Goal: Transaction & Acquisition: Purchase product/service

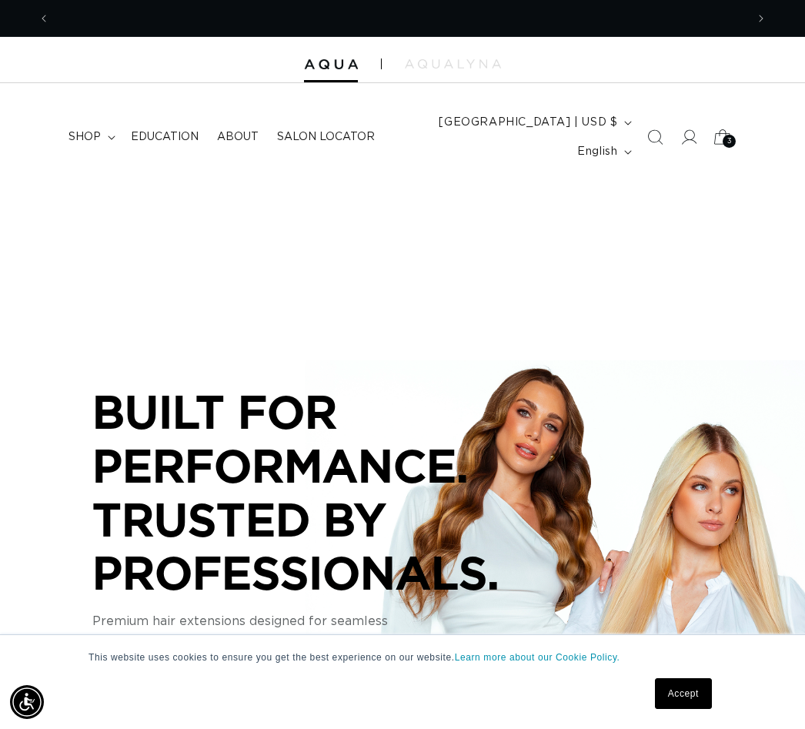
scroll to position [0, 696]
click at [739, 135] on icon at bounding box center [723, 137] width 36 height 36
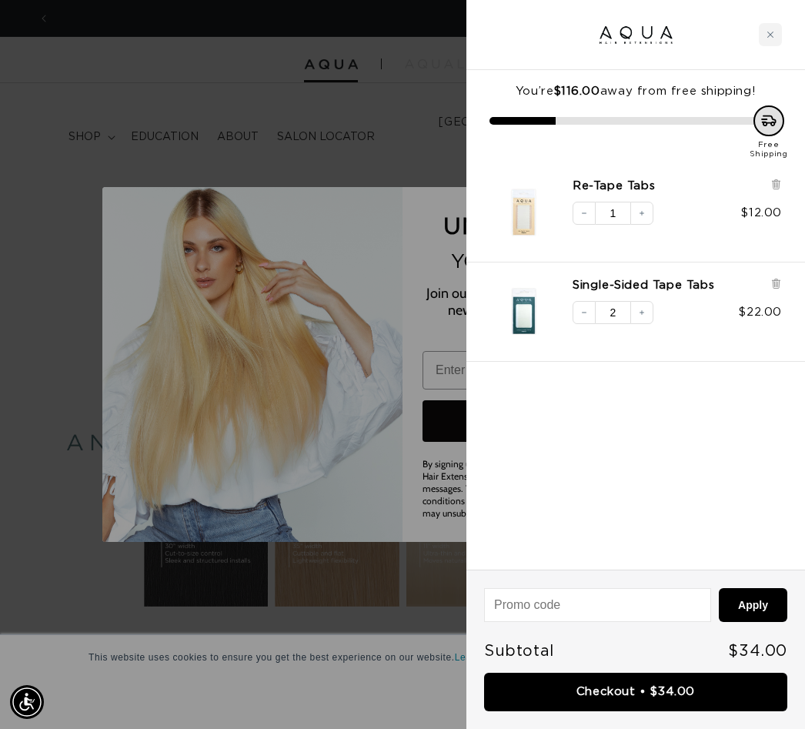
scroll to position [0, 0]
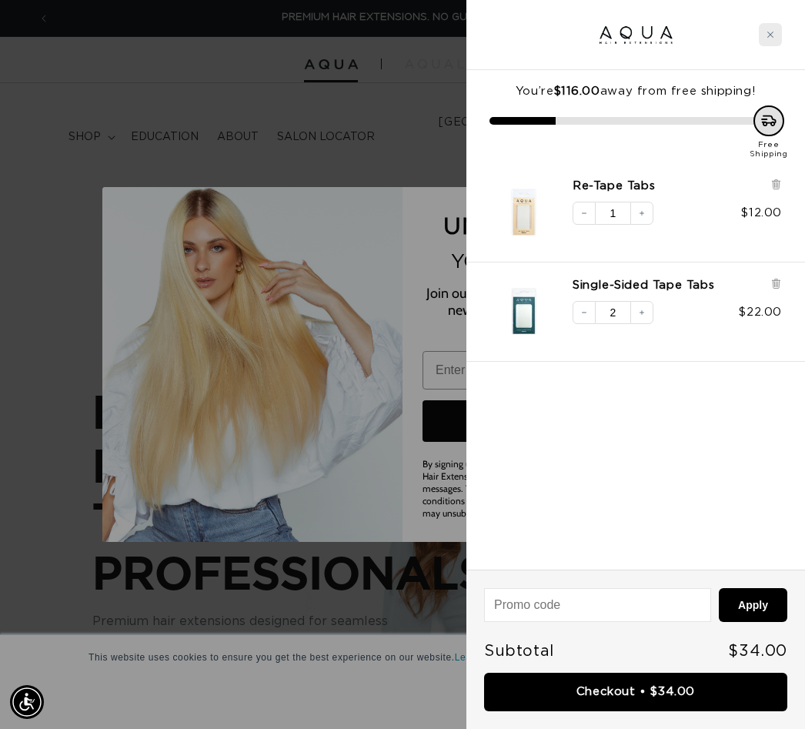
click at [777, 33] on div "Close cart" at bounding box center [770, 34] width 23 height 23
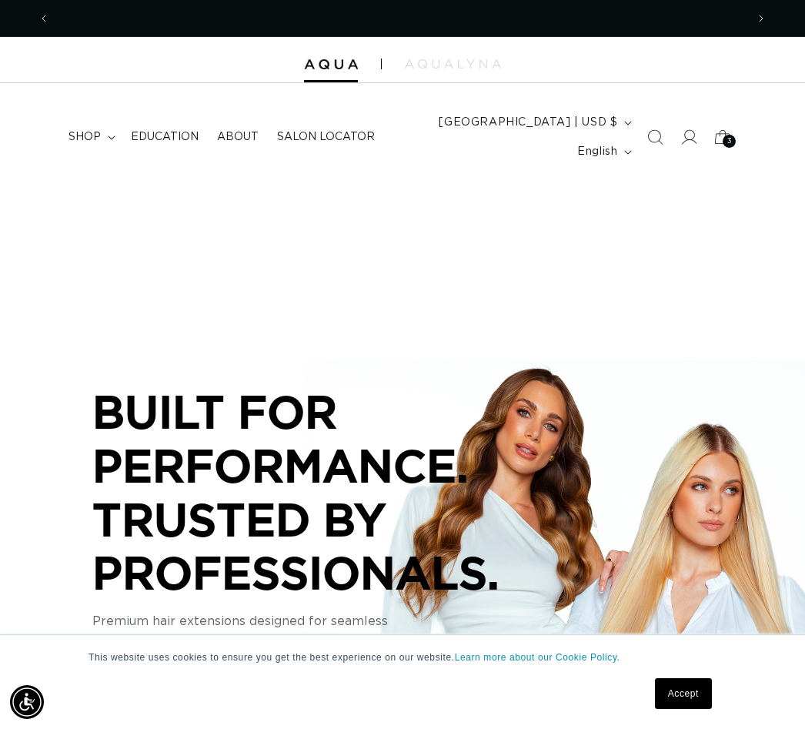
scroll to position [0, 696]
click at [95, 142] on span "shop" at bounding box center [85, 137] width 32 height 14
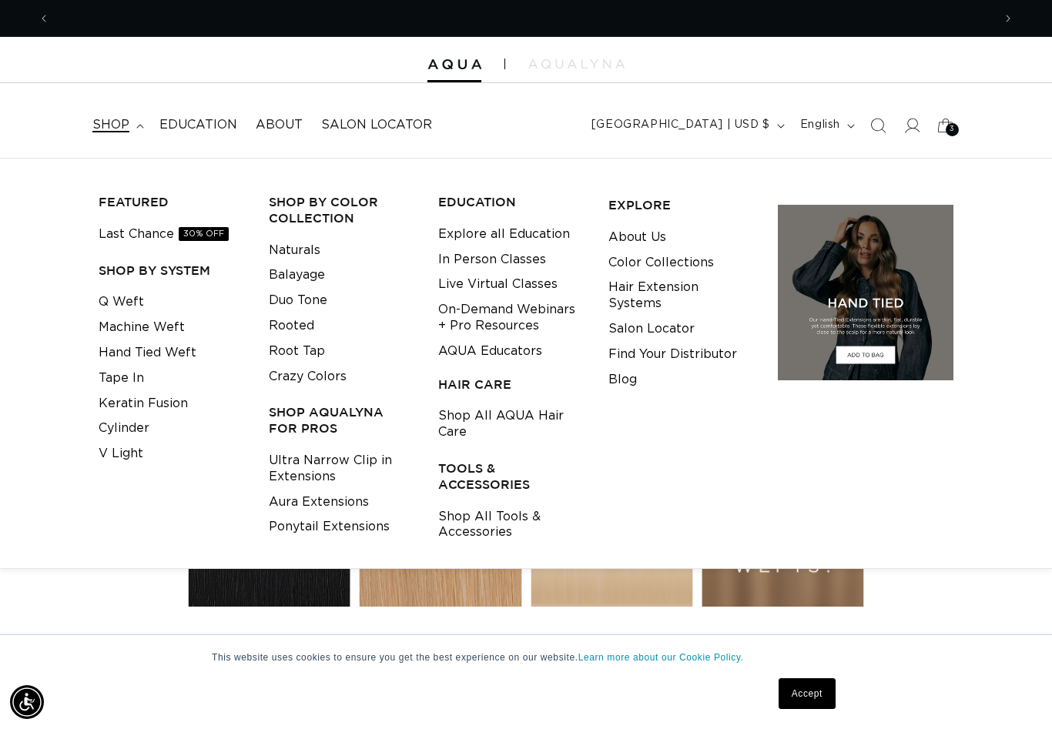
scroll to position [0, 0]
click at [114, 299] on link "Q Weft" at bounding box center [121, 301] width 45 height 25
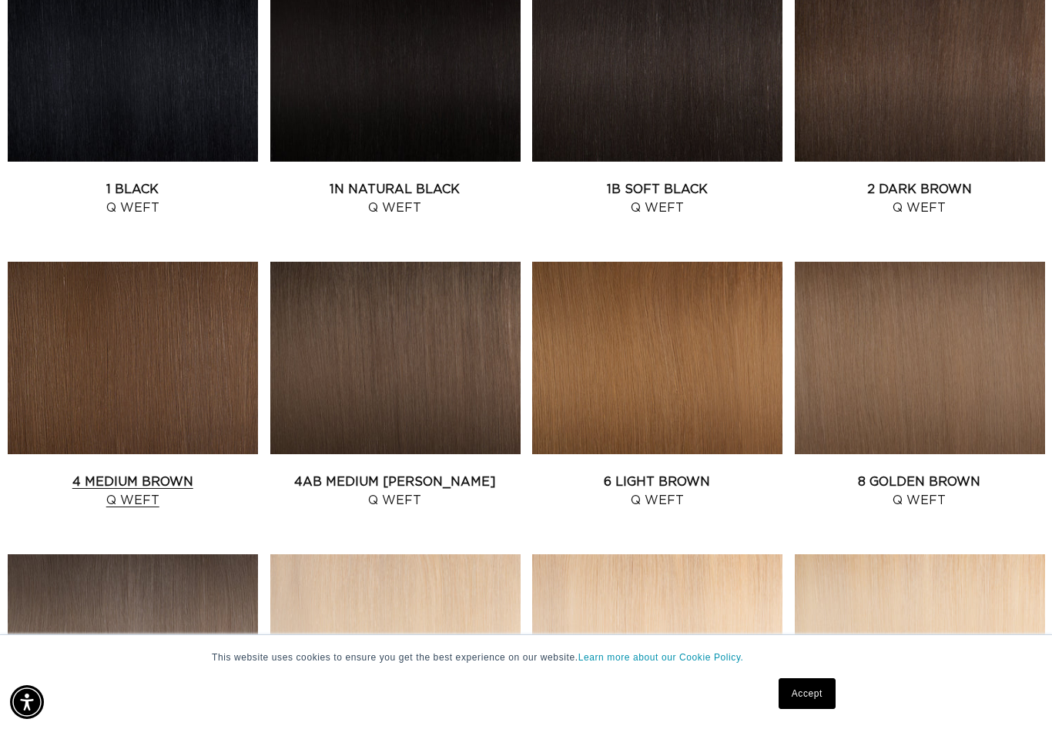
click at [67, 473] on link "4 Medium Brown Q Weft" at bounding box center [133, 491] width 250 height 37
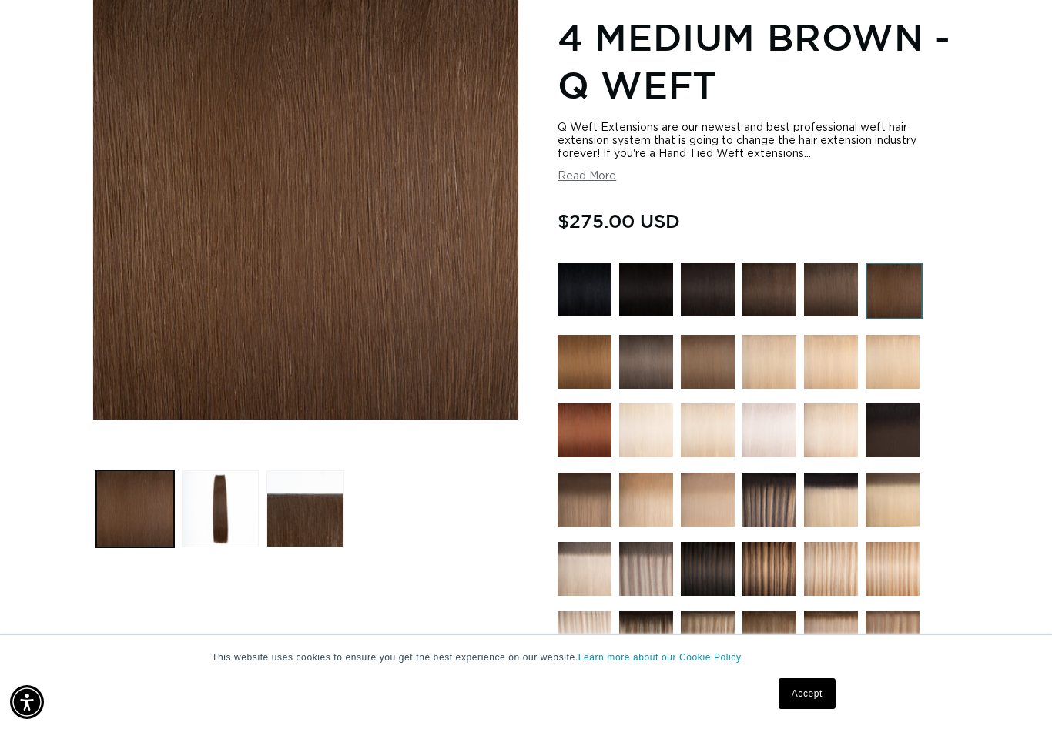
scroll to position [0, 942]
click at [309, 519] on button "Load image 3 in gallery view" at bounding box center [305, 509] width 78 height 78
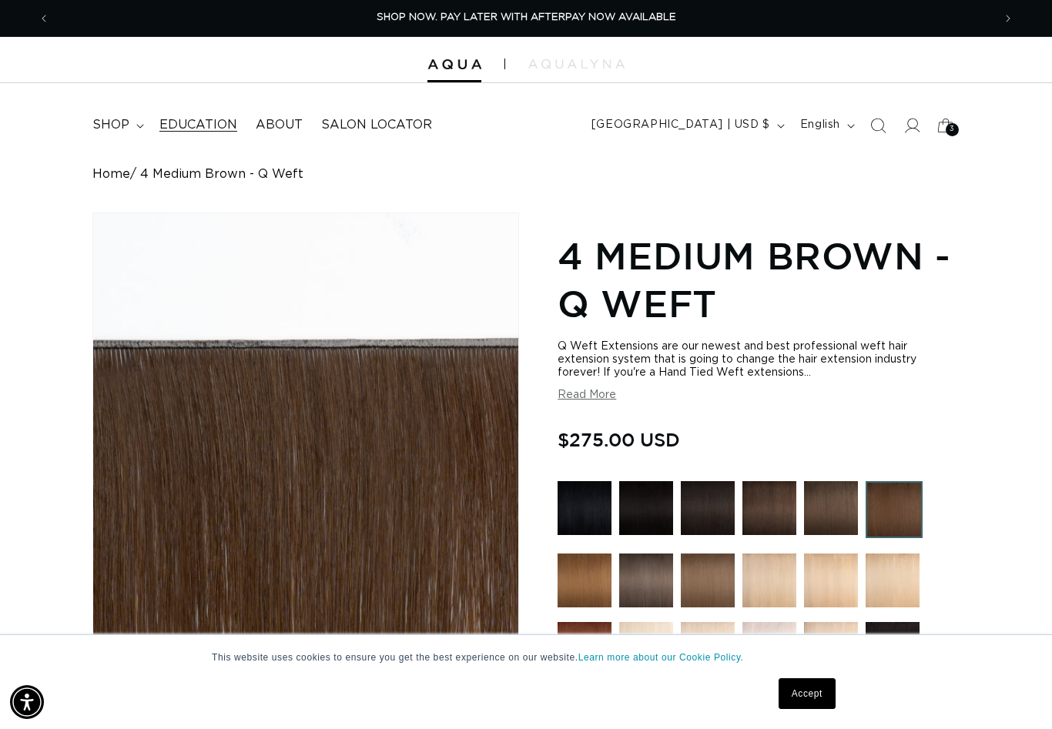
click at [192, 124] on span "Education" at bounding box center [198, 125] width 78 height 16
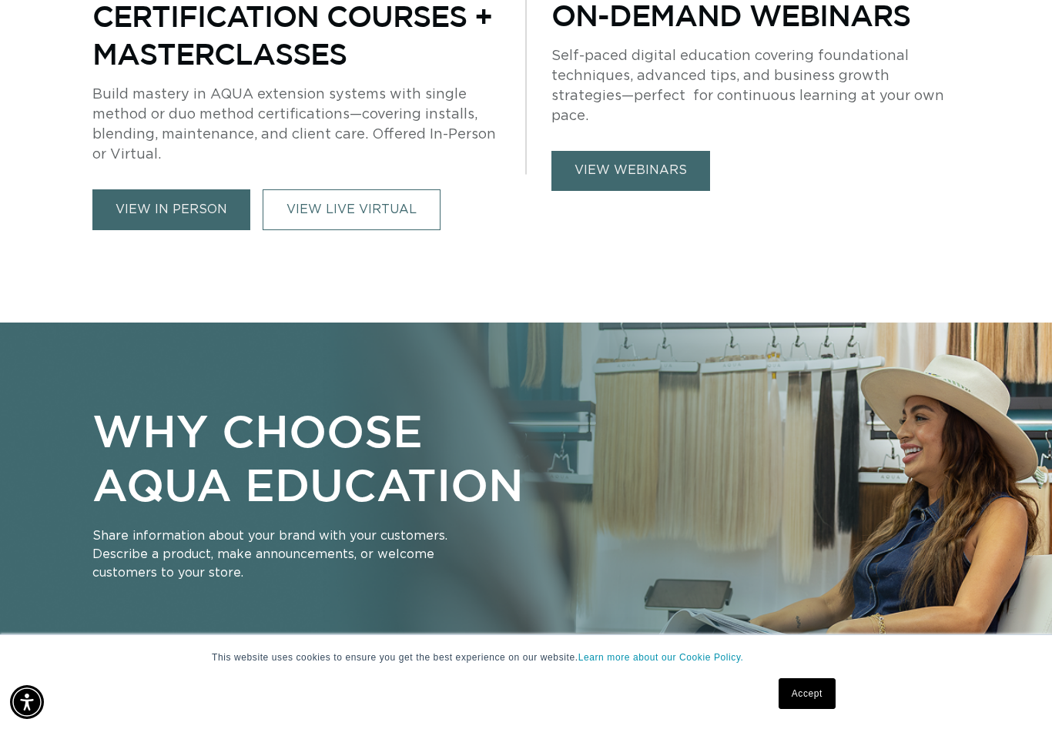
click at [140, 212] on link "view in person" at bounding box center [171, 209] width 158 height 41
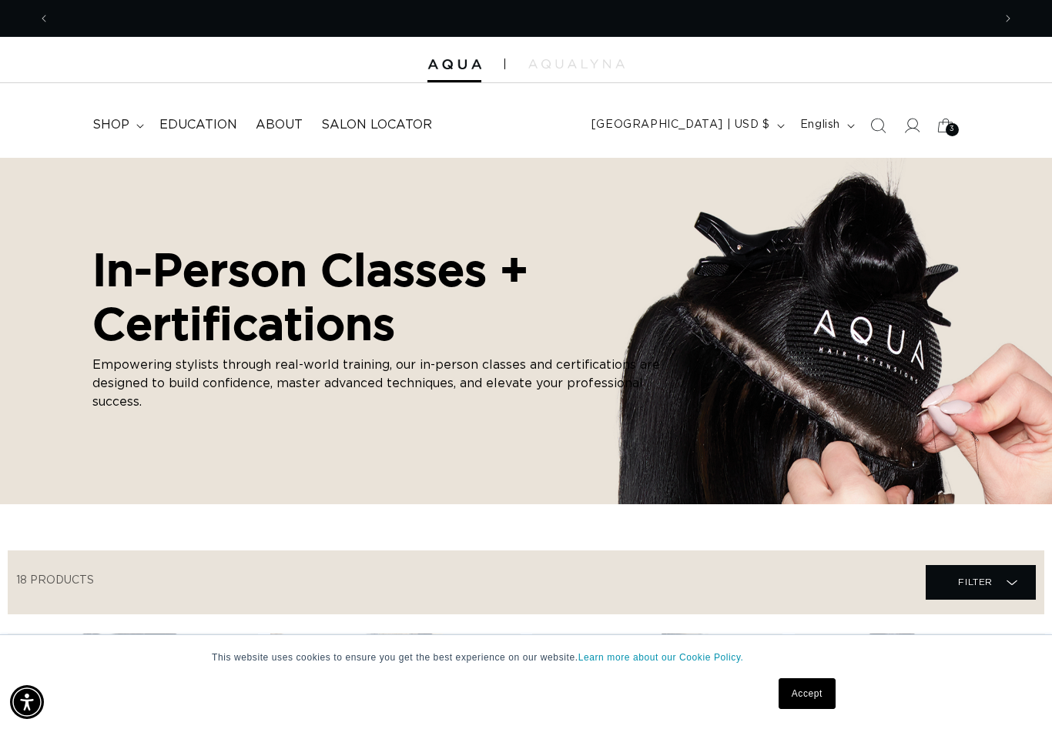
scroll to position [0, 942]
click at [949, 128] on span "3" at bounding box center [951, 129] width 5 height 13
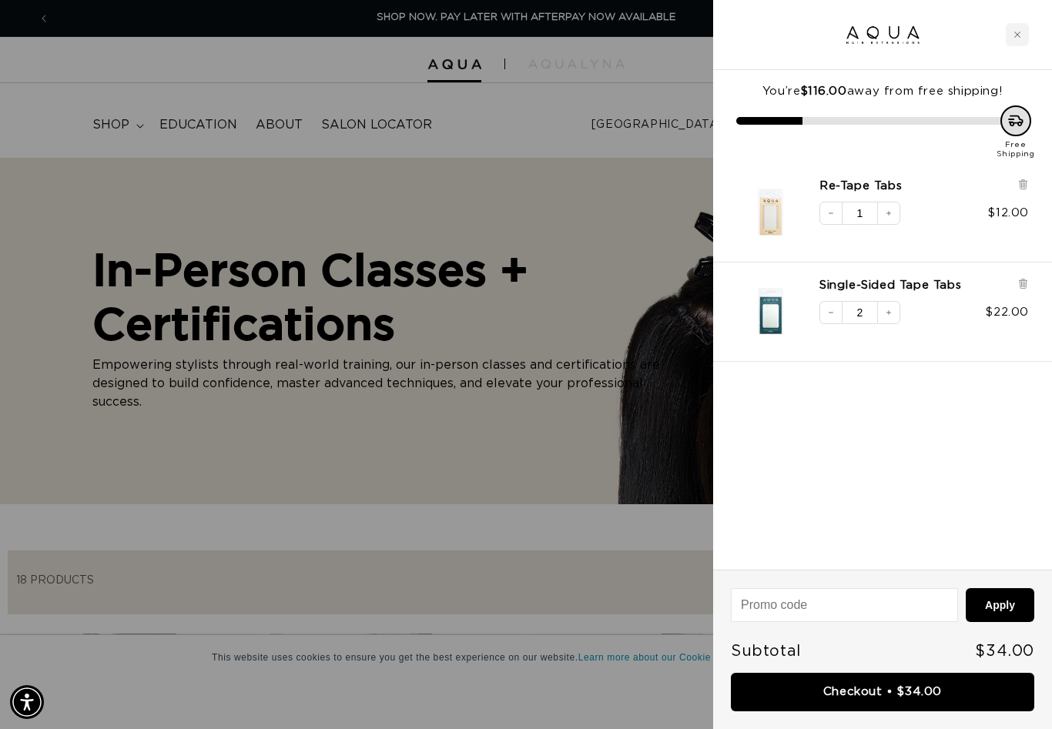
click at [650, 568] on div at bounding box center [526, 364] width 1052 height 729
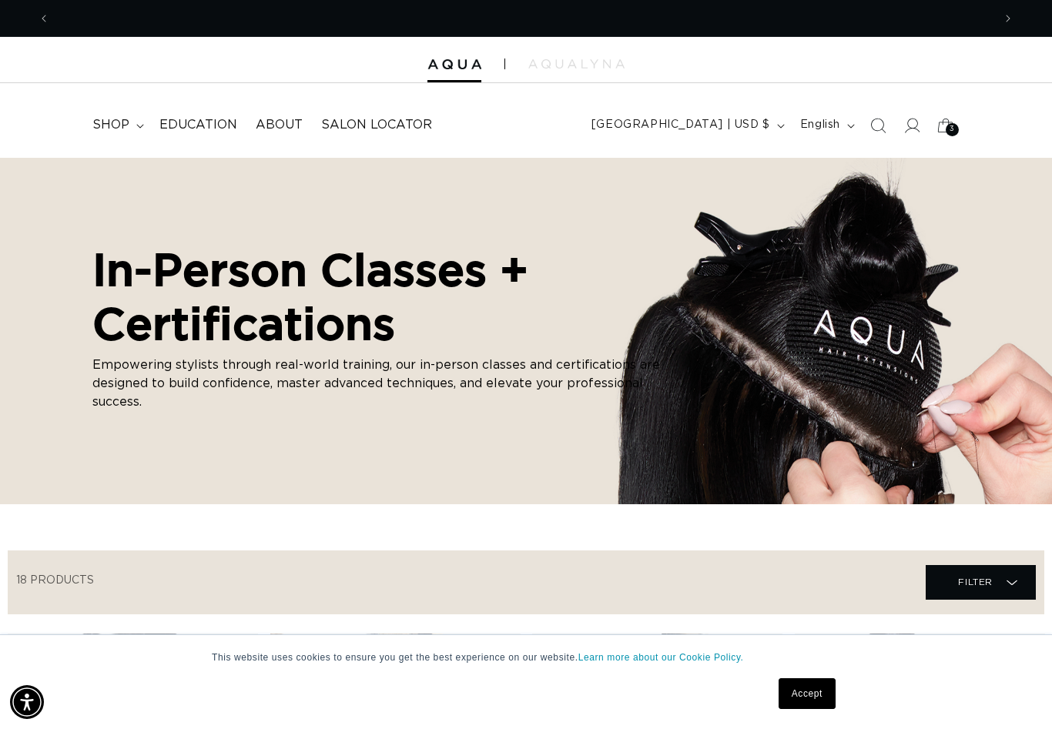
scroll to position [0, 0]
click at [117, 127] on span "shop" at bounding box center [110, 125] width 37 height 16
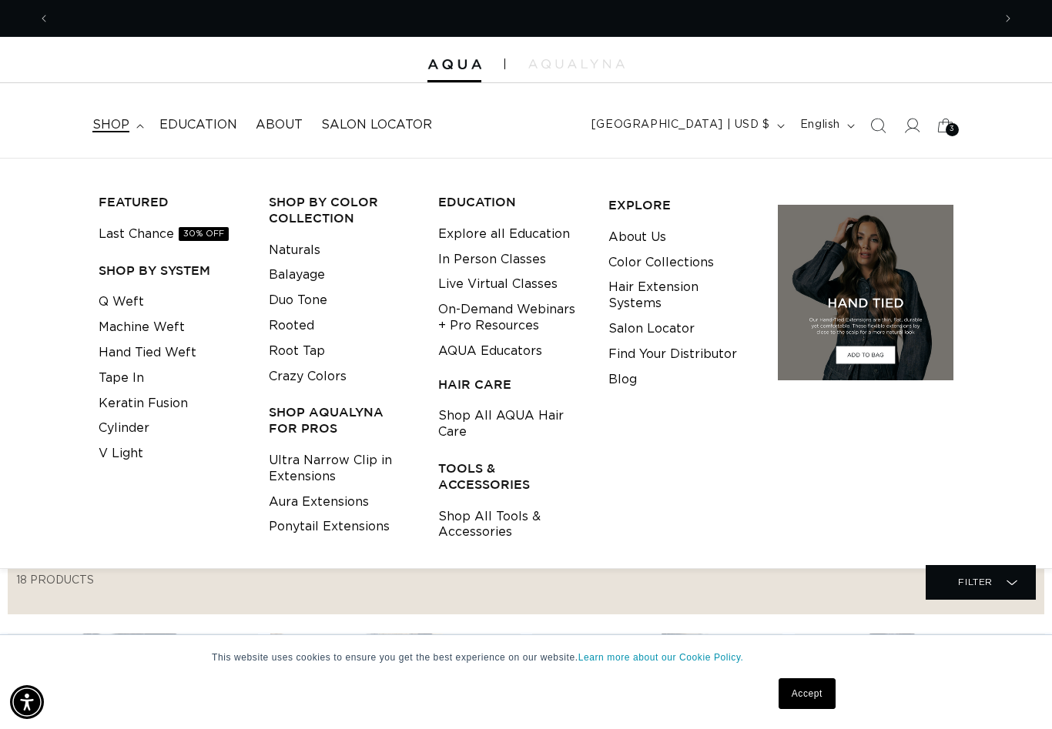
scroll to position [0, 1885]
click at [696, 293] on link "Hair Extension Systems" at bounding box center [681, 296] width 146 height 42
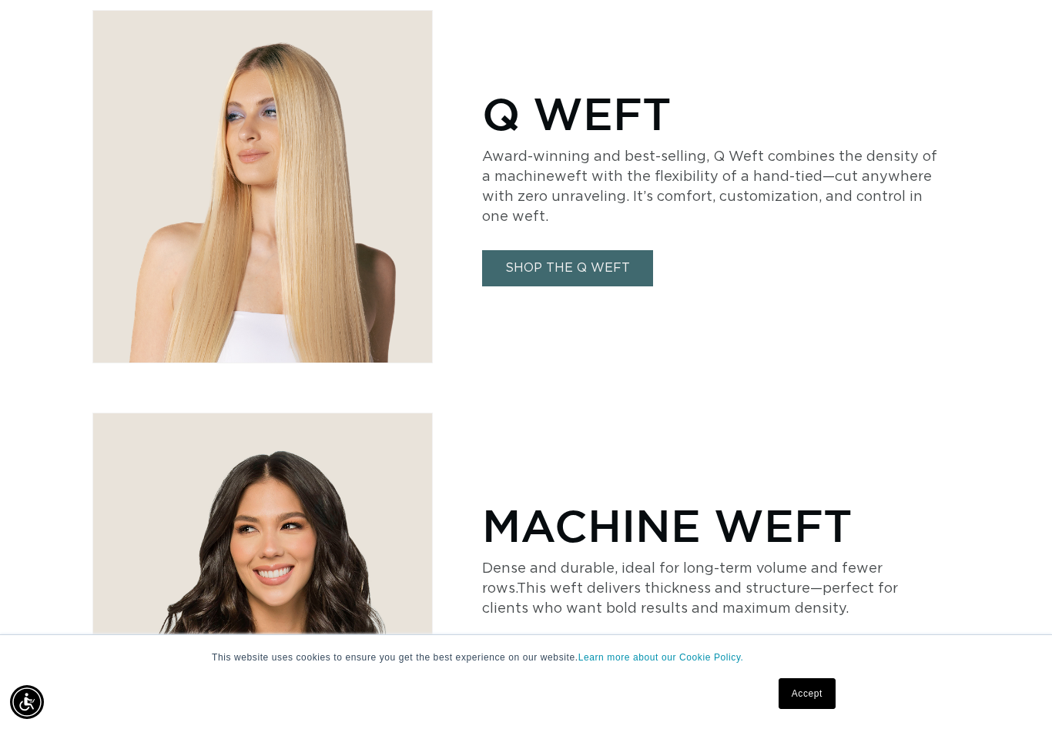
scroll to position [0, 942]
click at [768, 351] on div "Q WEFT Award-winning and best-selling, Q Weft combines the density of a machine…" at bounding box center [720, 186] width 477 height 353
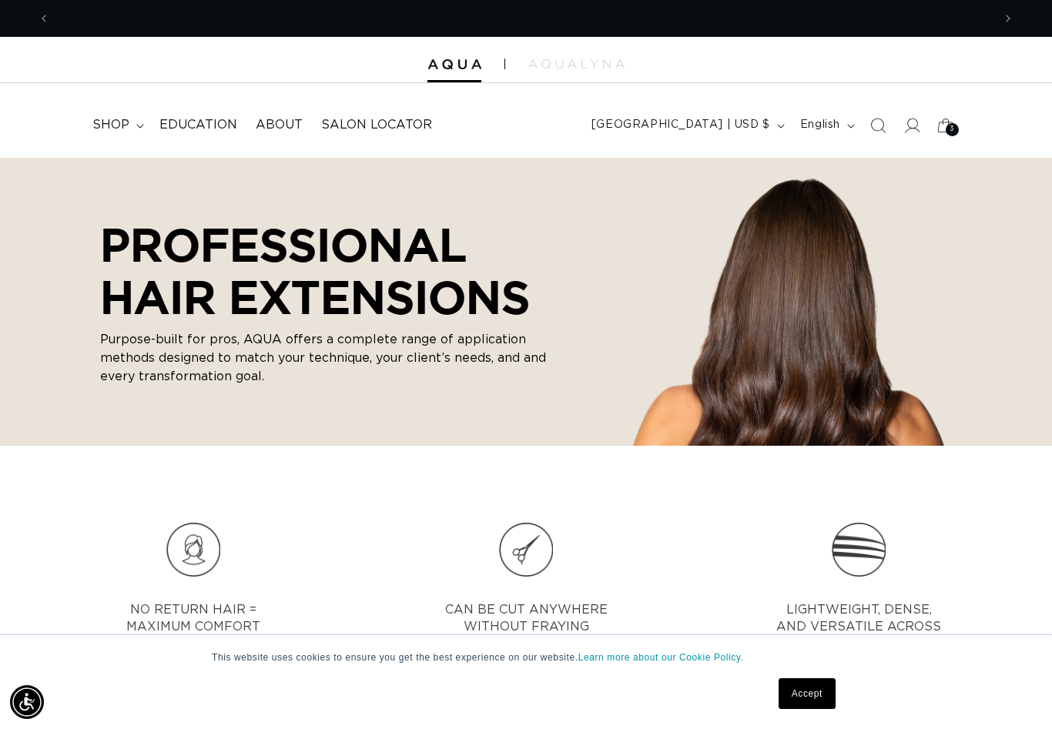
scroll to position [0, 0]
click at [950, 127] on span "3" at bounding box center [951, 129] width 5 height 13
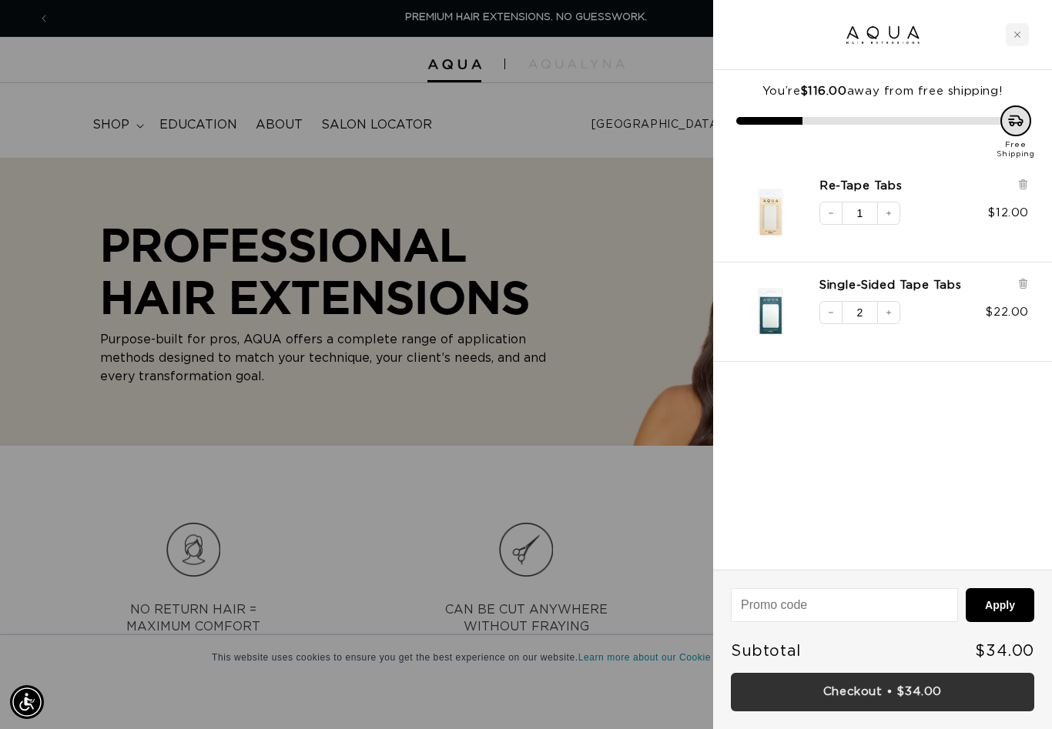
click at [864, 692] on link "Checkout • $34.00" at bounding box center [882, 692] width 303 height 39
